Goal: Task Accomplishment & Management: Manage account settings

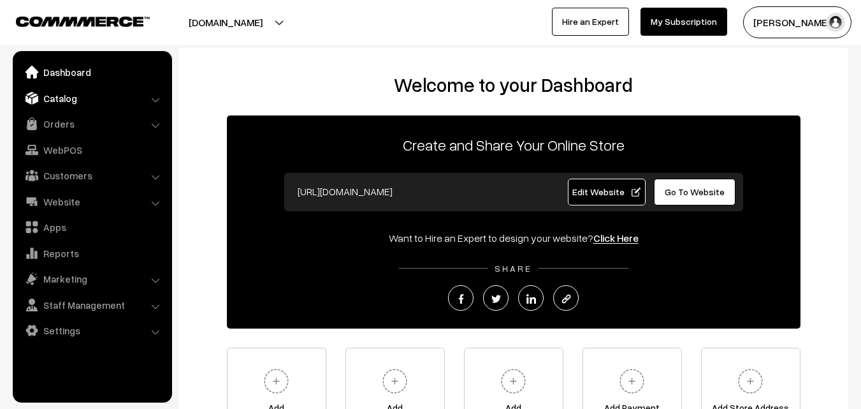
click at [66, 101] on link "Catalog" at bounding box center [92, 98] width 152 height 23
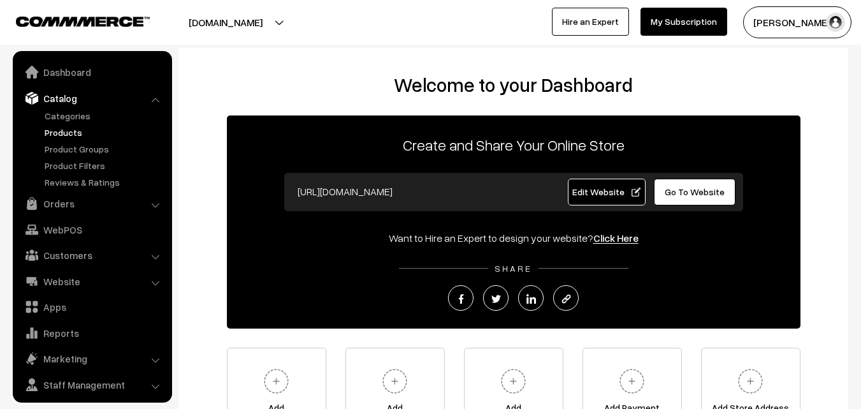
click at [61, 134] on link "Products" at bounding box center [104, 132] width 126 height 13
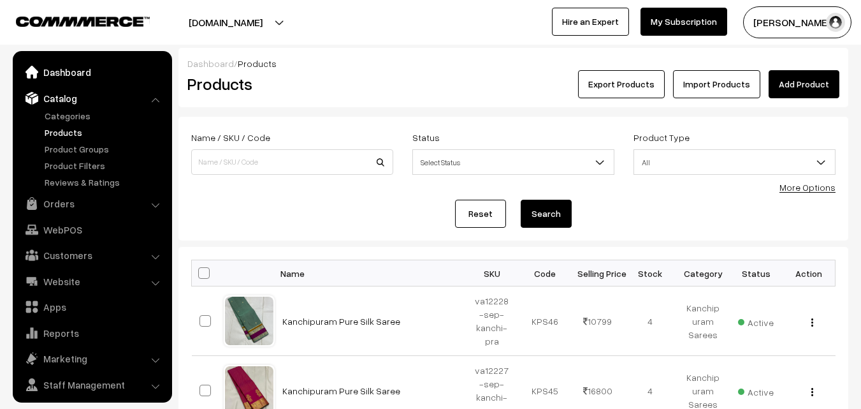
click at [71, 71] on link "Dashboard" at bounding box center [92, 72] width 152 height 23
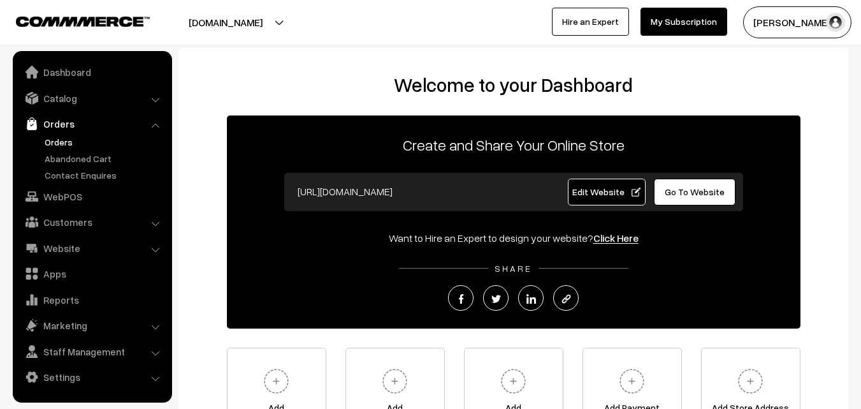
click at [61, 141] on link "Orders" at bounding box center [104, 141] width 126 height 13
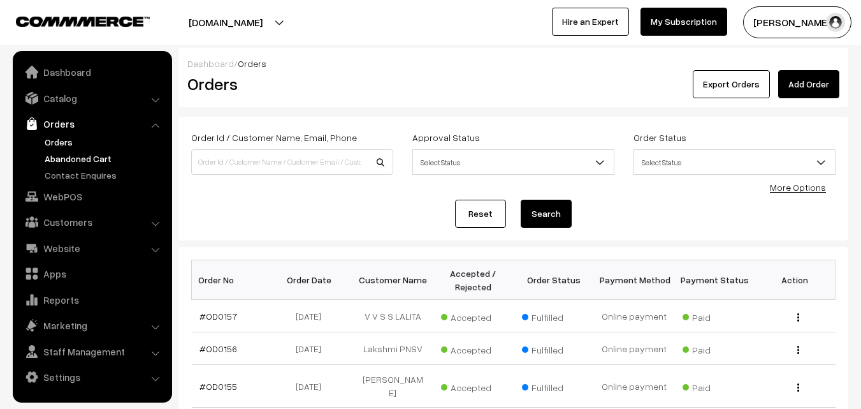
click at [63, 159] on link "Abandoned Cart" at bounding box center [104, 158] width 126 height 13
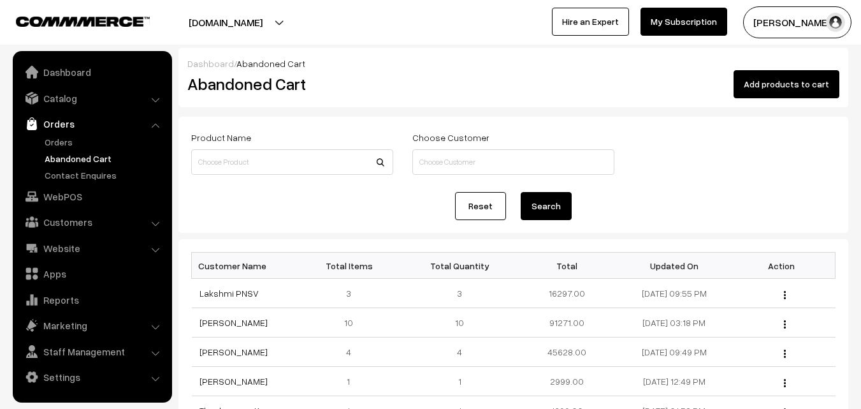
click at [64, 159] on link "Abandoned Cart" at bounding box center [104, 158] width 126 height 13
click at [779, 33] on button "[PERSON_NAME]" at bounding box center [797, 22] width 108 height 32
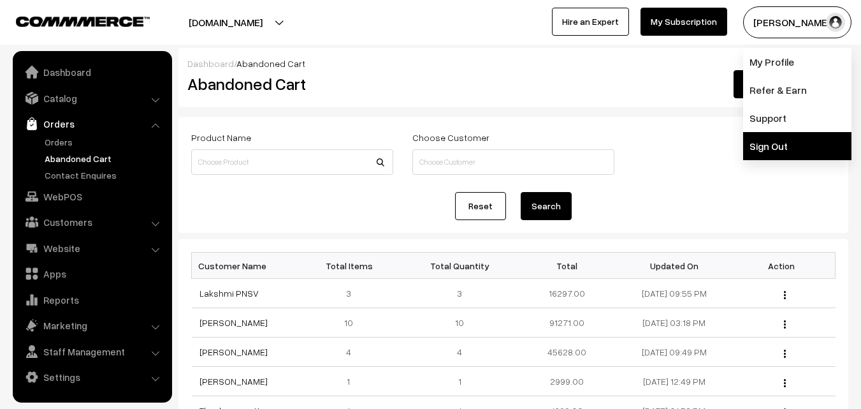
click at [774, 152] on link "Sign Out" at bounding box center [797, 146] width 108 height 28
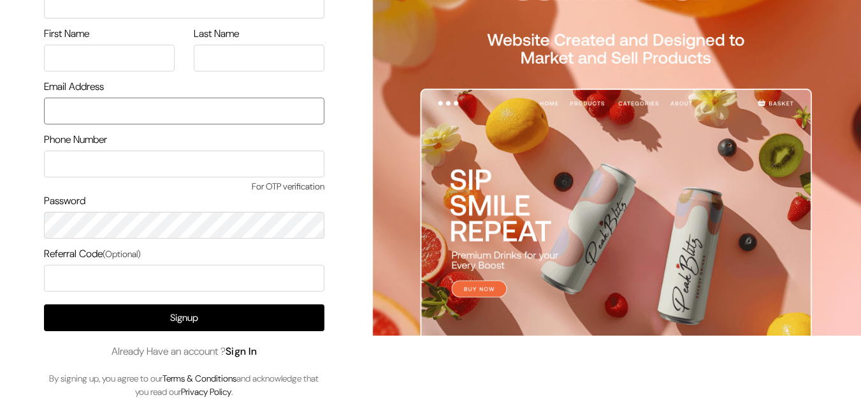
type input "[EMAIL_ADDRESS][DOMAIN_NAME]"
click at [246, 349] on link "Sign In" at bounding box center [242, 350] width 32 height 13
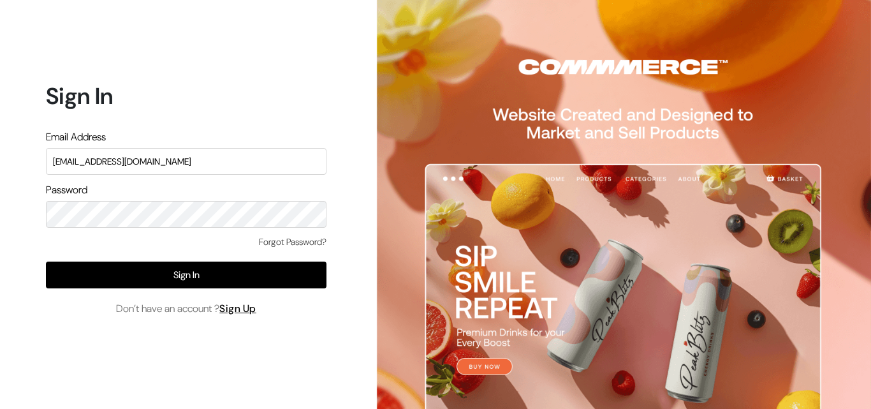
drag, startPoint x: 177, startPoint y: 161, endPoint x: 27, endPoint y: 168, distance: 150.6
click at [27, 168] on div "Sign In Email Address uppadasarees999@gmail.com Password Forgot Password? Sign …" at bounding box center [181, 204] width 363 height 409
type input "ksnaturals9@gmail.com"
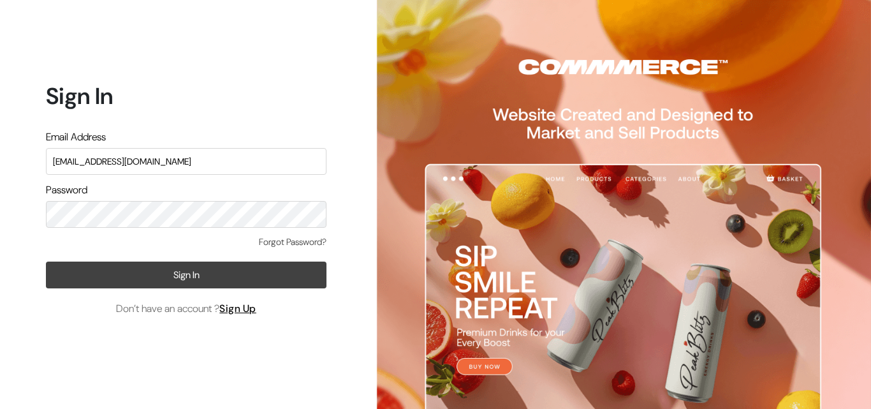
click at [70, 275] on button "Sign In" at bounding box center [186, 274] width 280 height 27
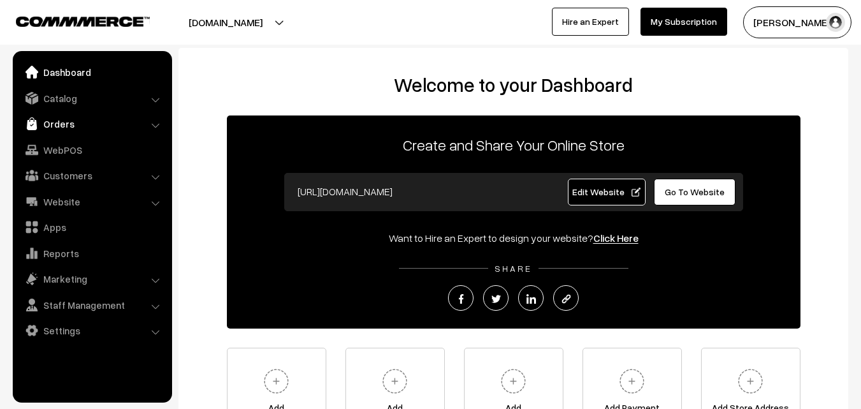
click at [55, 127] on link "Orders" at bounding box center [92, 123] width 152 height 23
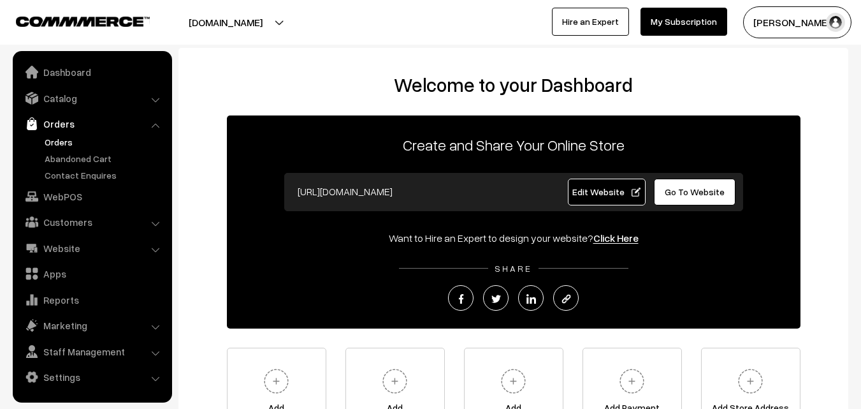
click at [57, 143] on link "Orders" at bounding box center [104, 141] width 126 height 13
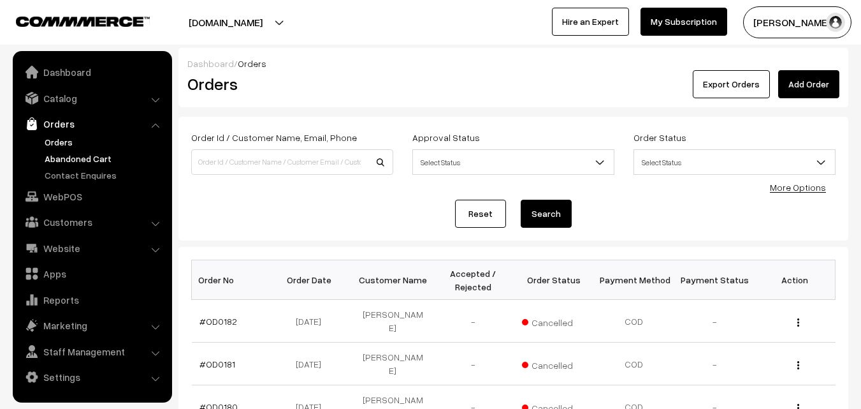
click at [73, 154] on link "Abandoned Cart" at bounding box center [104, 158] width 126 height 13
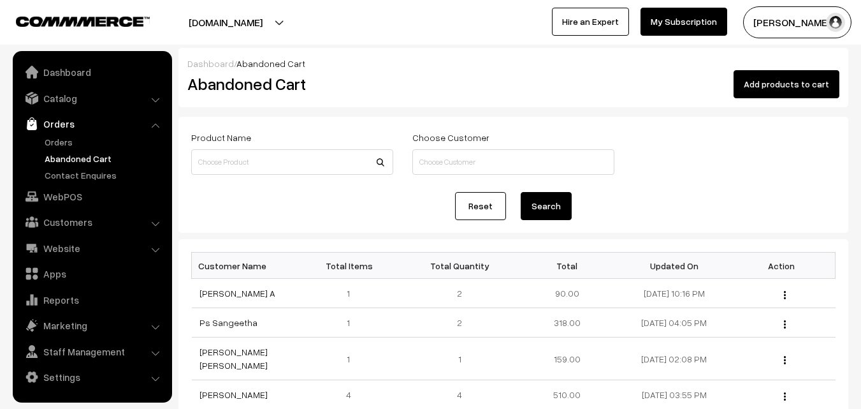
scroll to position [64, 0]
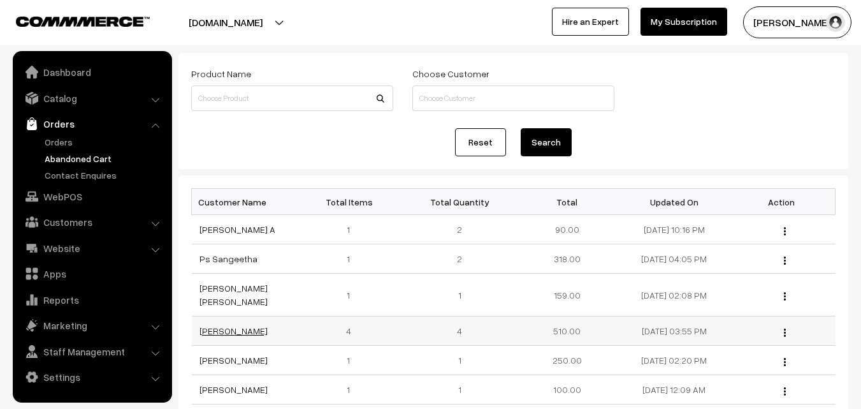
click at [259, 325] on link "[PERSON_NAME]" at bounding box center [233, 330] width 68 height 11
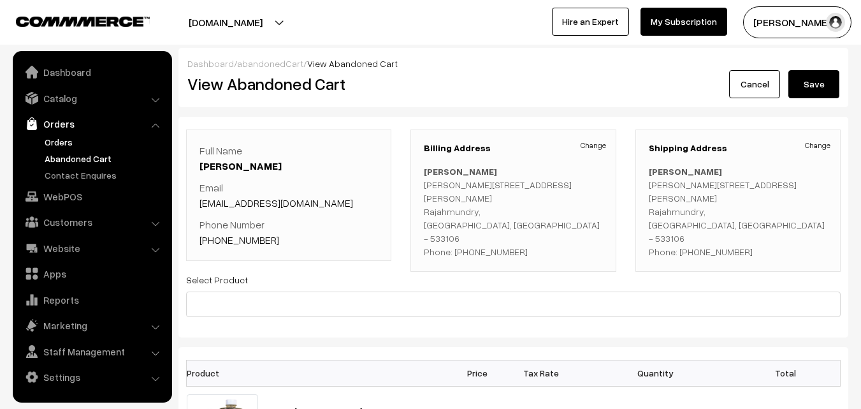
click at [60, 145] on link "Orders" at bounding box center [104, 141] width 126 height 13
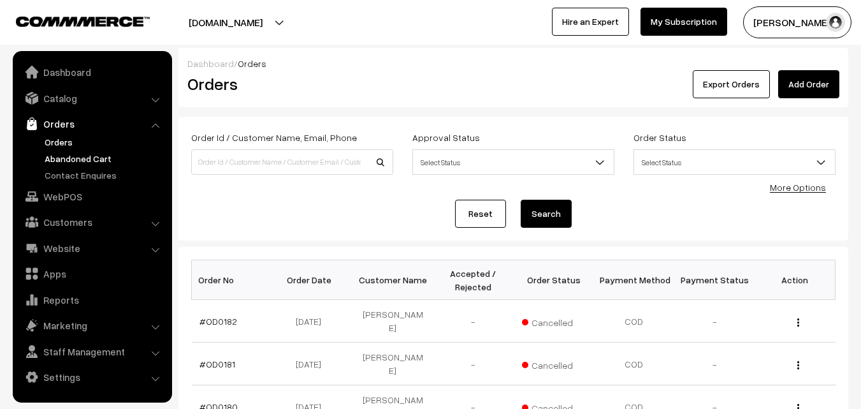
click at [92, 155] on link "Abandoned Cart" at bounding box center [104, 158] width 126 height 13
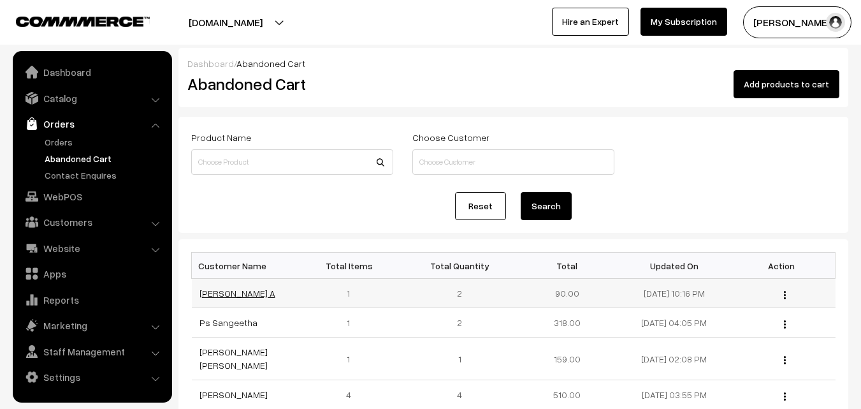
click at [231, 296] on link "[PERSON_NAME] A" at bounding box center [237, 292] width 76 height 11
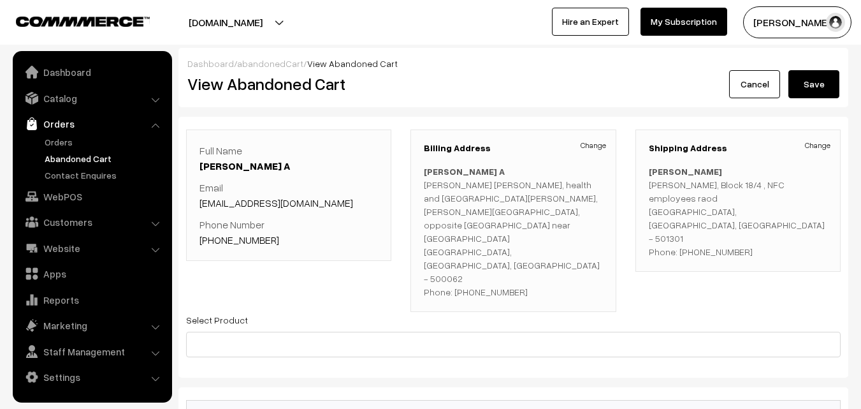
scroll to position [127, 0]
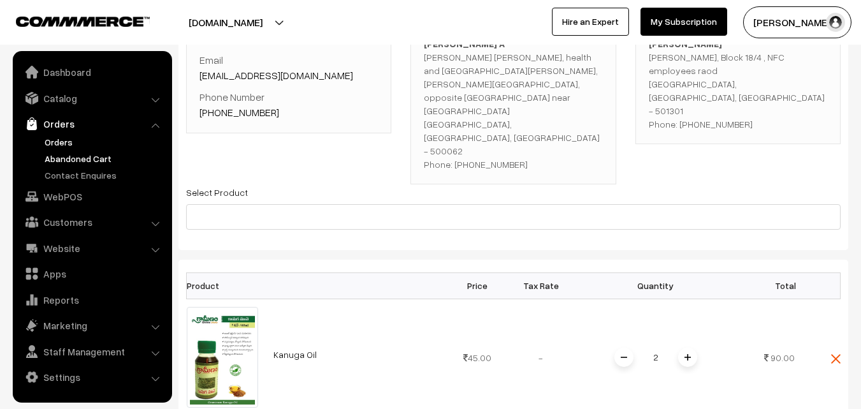
click at [54, 140] on link "Orders" at bounding box center [104, 141] width 126 height 13
